Goal: Book appointment/travel/reservation

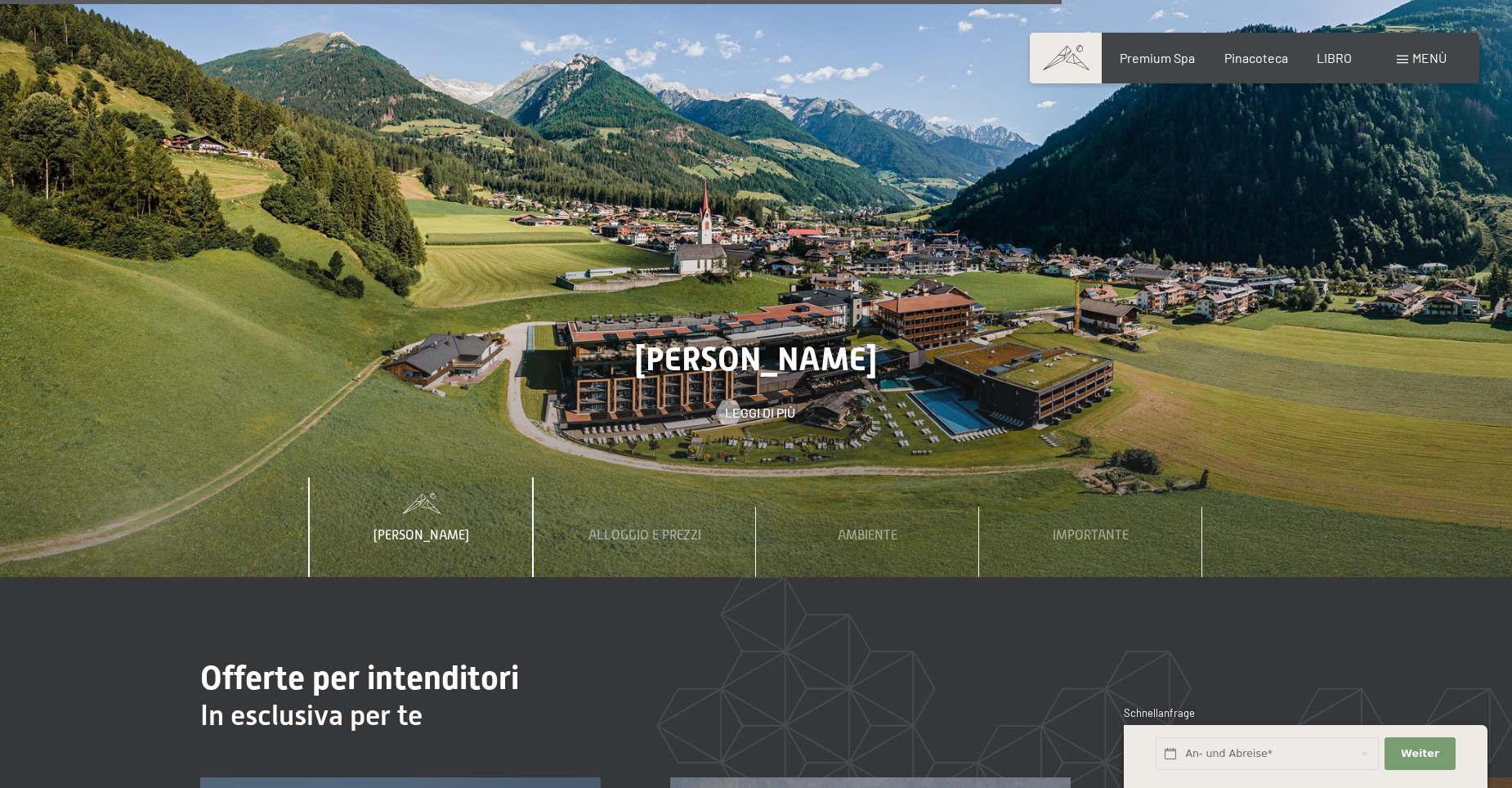
scroll to position [5719, 0]
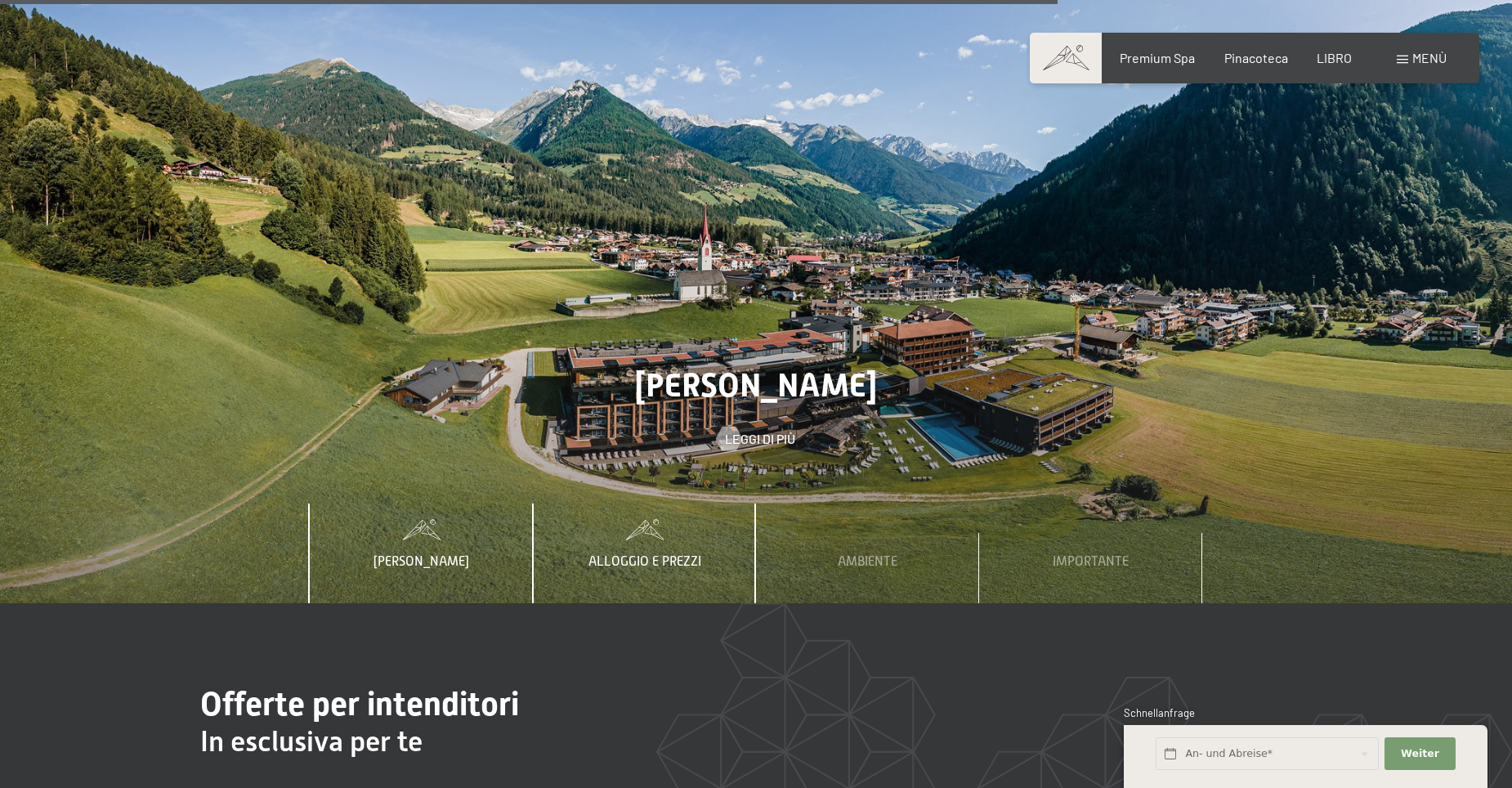
click at [646, 554] on span "Alloggio e prezzi" at bounding box center [645, 561] width 113 height 15
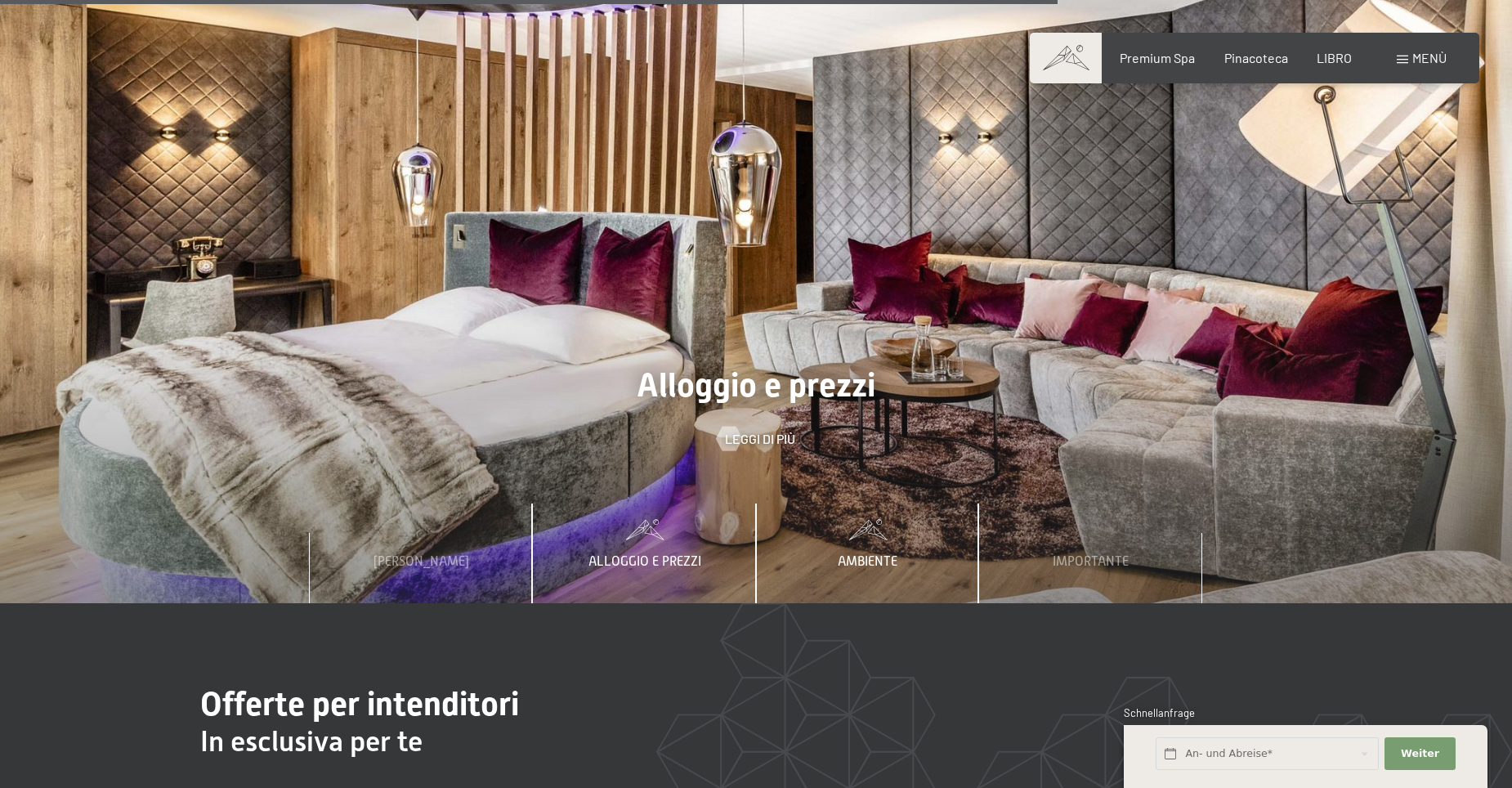
click at [870, 527] on div "Ambiente" at bounding box center [867, 552] width 84 height 99
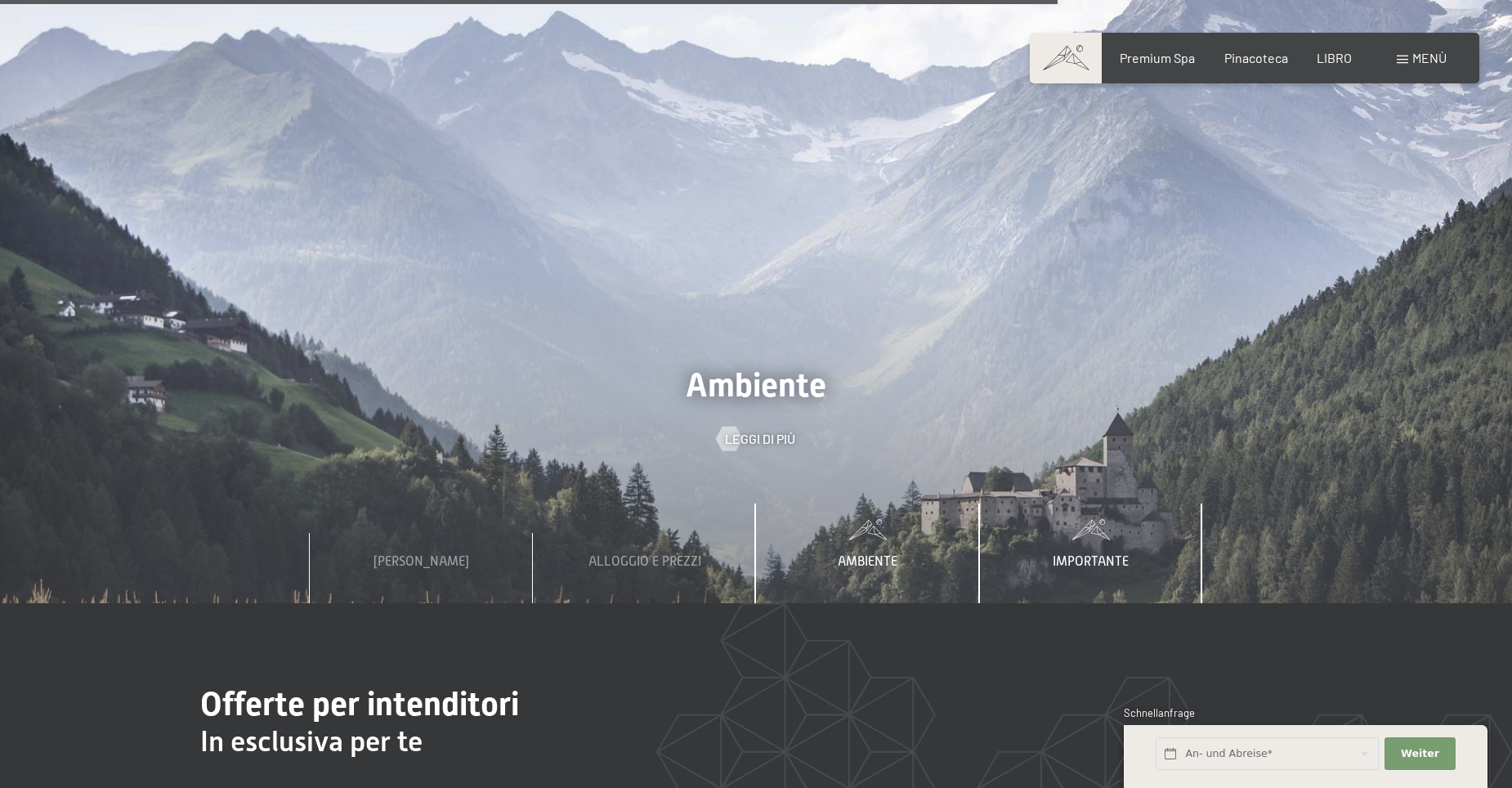
click at [1064, 554] on span "Importante" at bounding box center [1091, 561] width 76 height 15
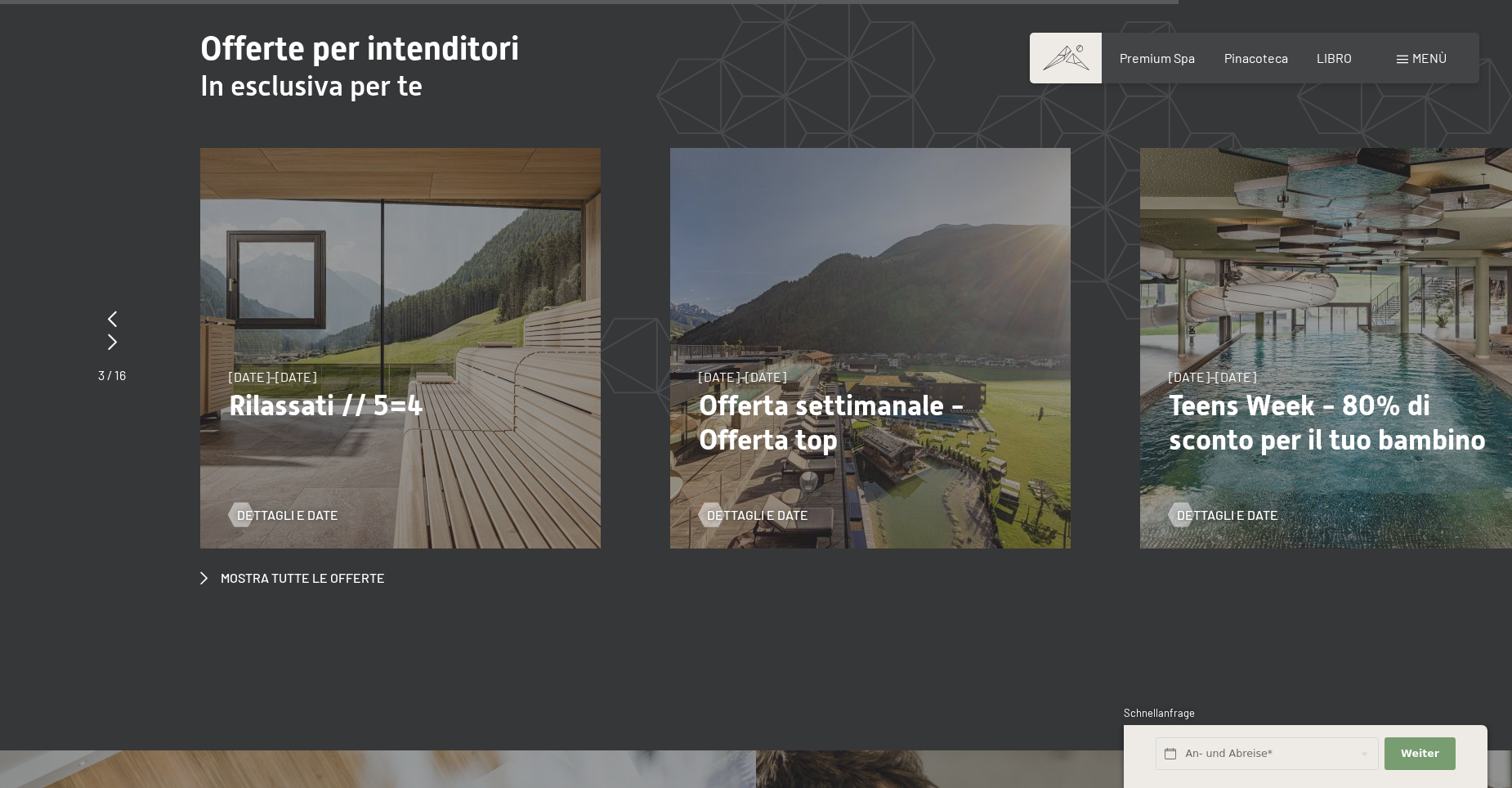
scroll to position [6373, 0]
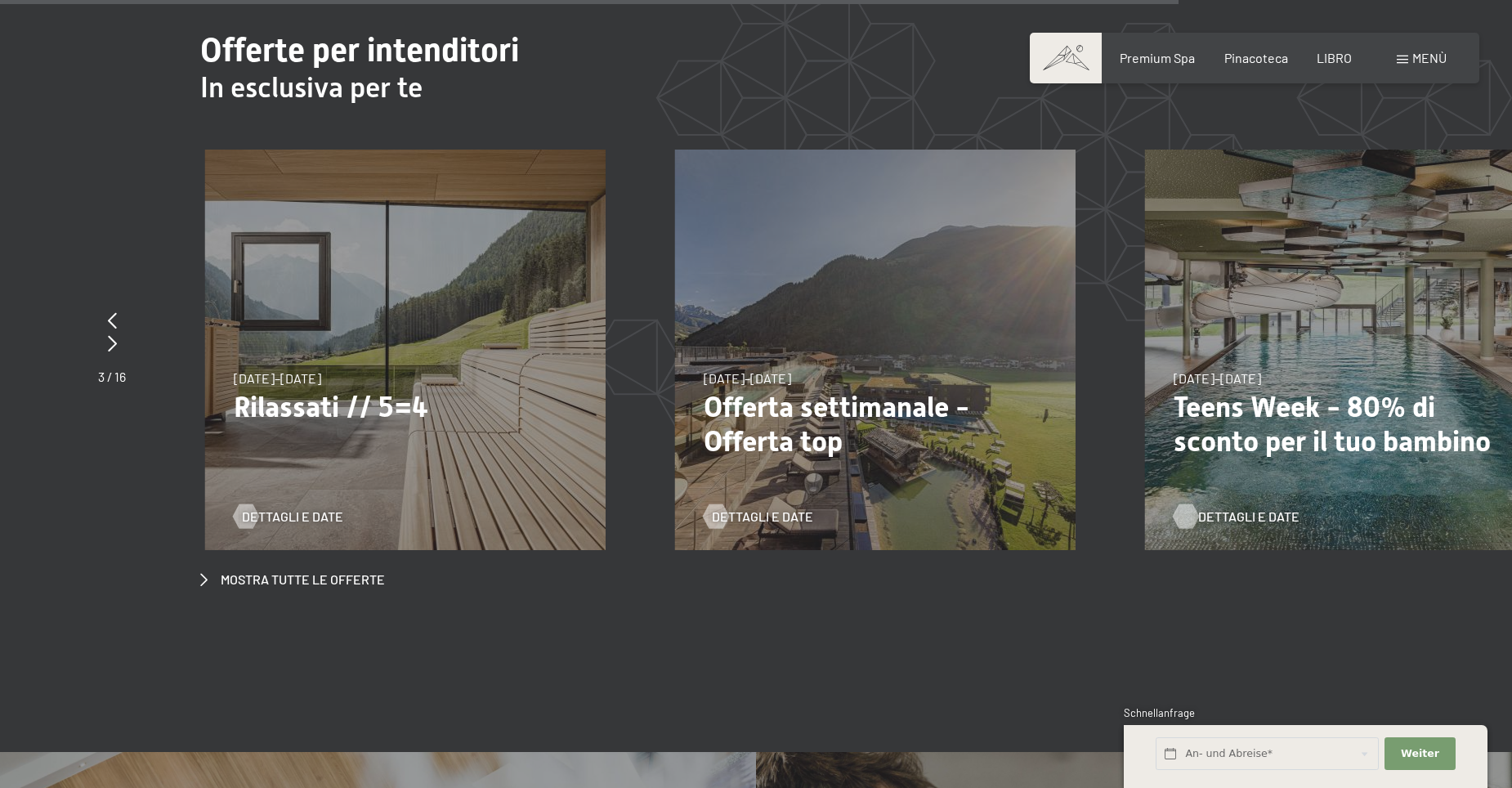
click at [1219, 507] on span "Dettagli e date" at bounding box center [1248, 516] width 101 height 18
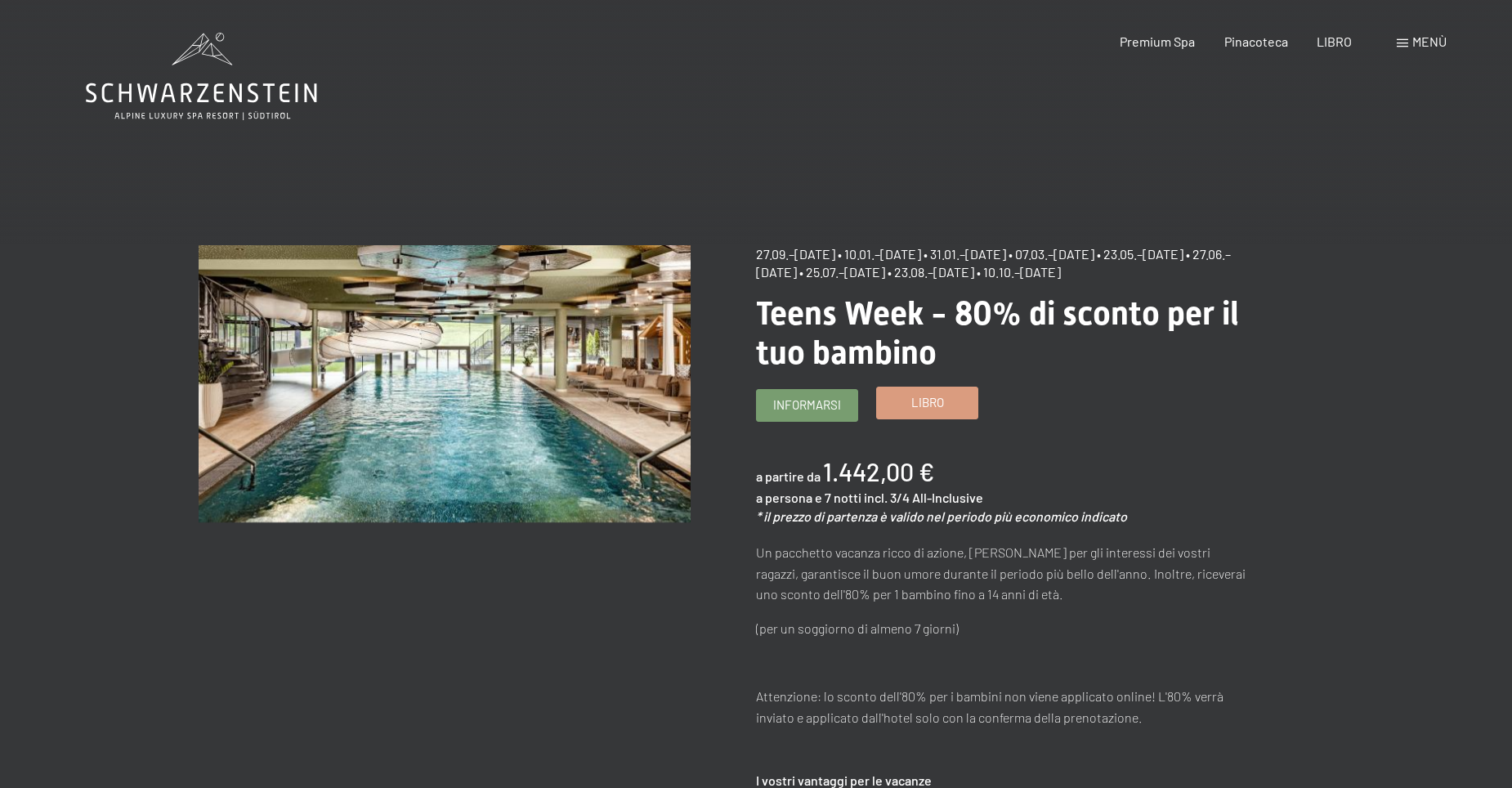
click at [918, 411] on link "Libro" at bounding box center [927, 402] width 100 height 31
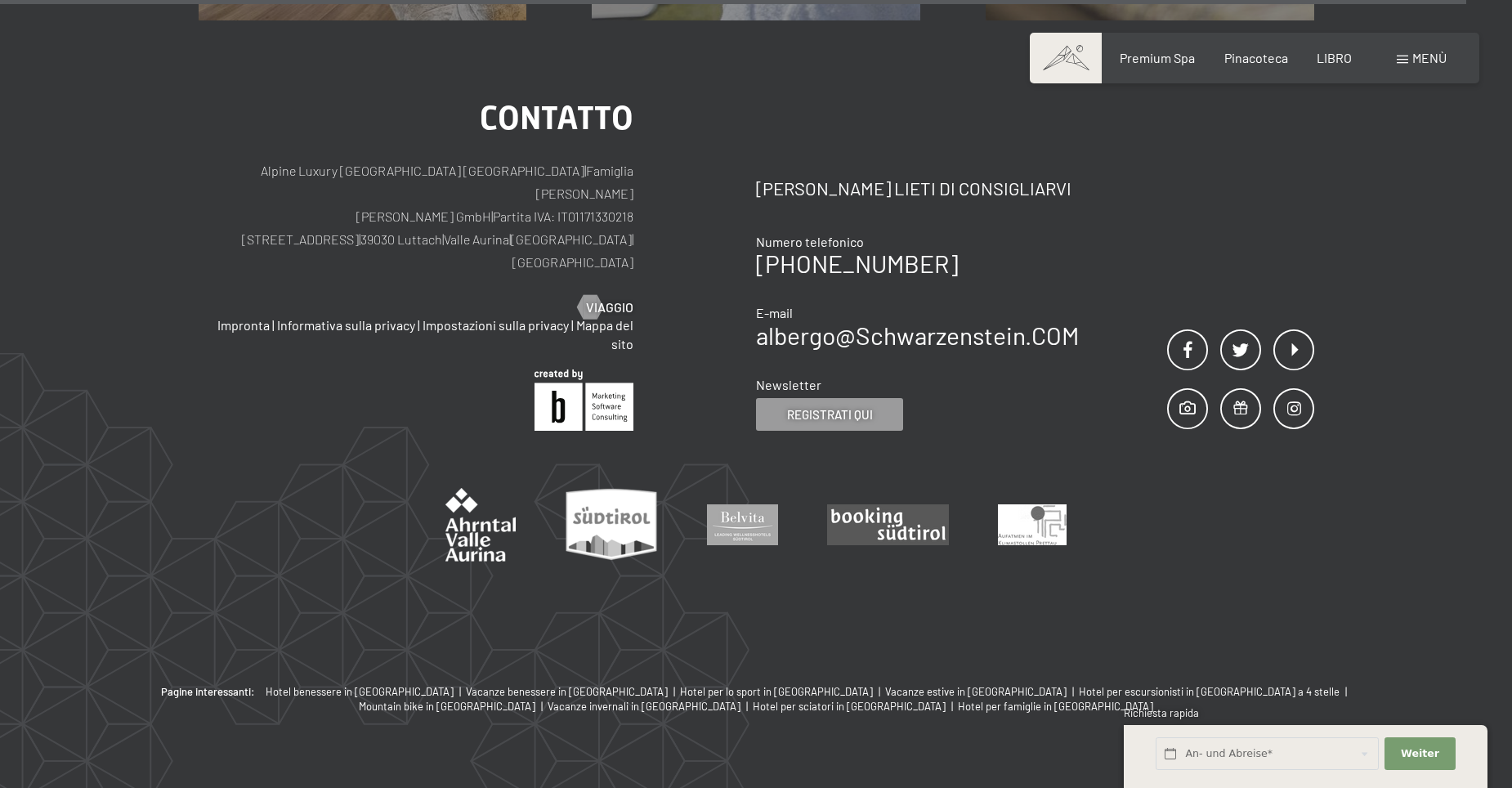
scroll to position [784, 0]
